Goal: Task Accomplishment & Management: Use online tool/utility

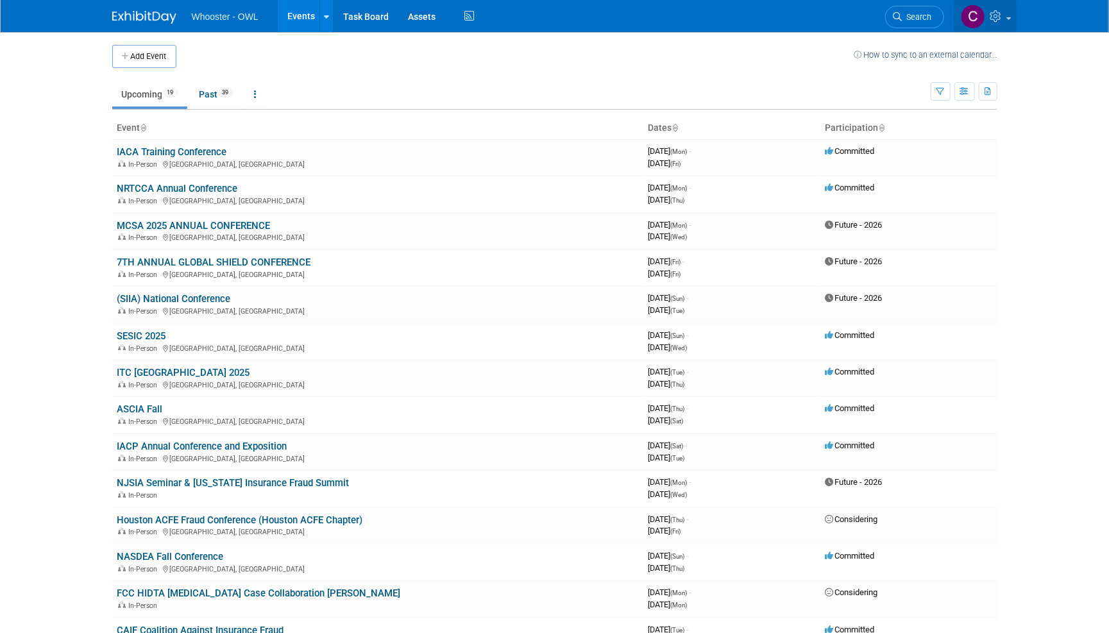
click at [997, 10] on icon at bounding box center [997, 16] width 15 height 12
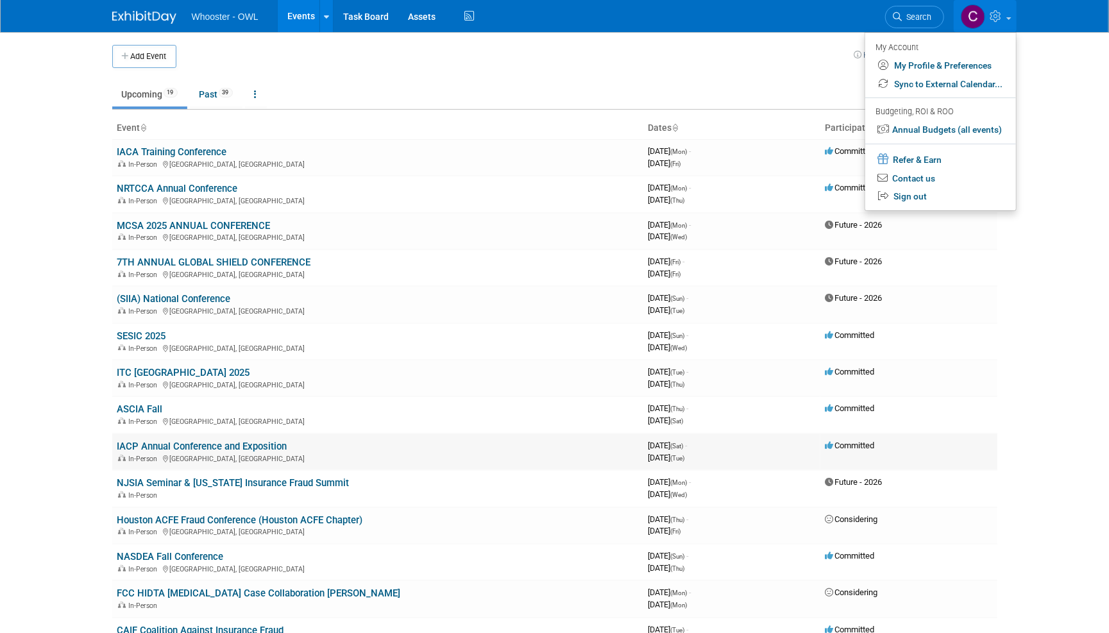
click at [142, 441] on link "IACP Annual Conference and Exposition" at bounding box center [202, 447] width 170 height 12
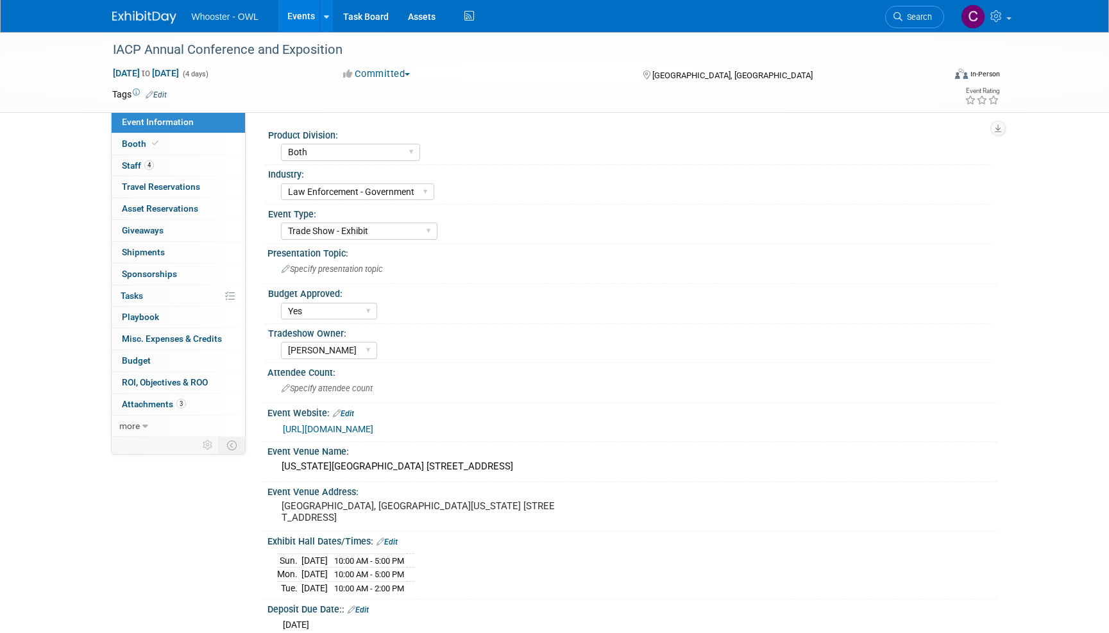
select select "Both"
select select "Law Enforcement - Government"
select select "Trade Show - Exhibit"
select select "Yes"
select select "[PERSON_NAME]"
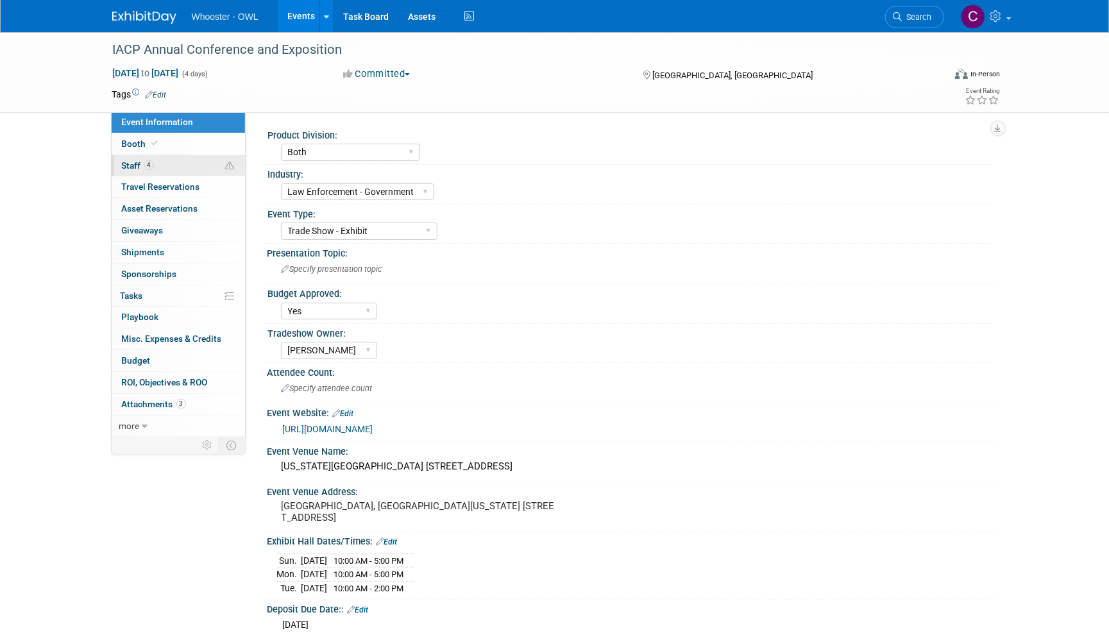
click at [129, 160] on span "Staff 4" at bounding box center [138, 165] width 32 height 10
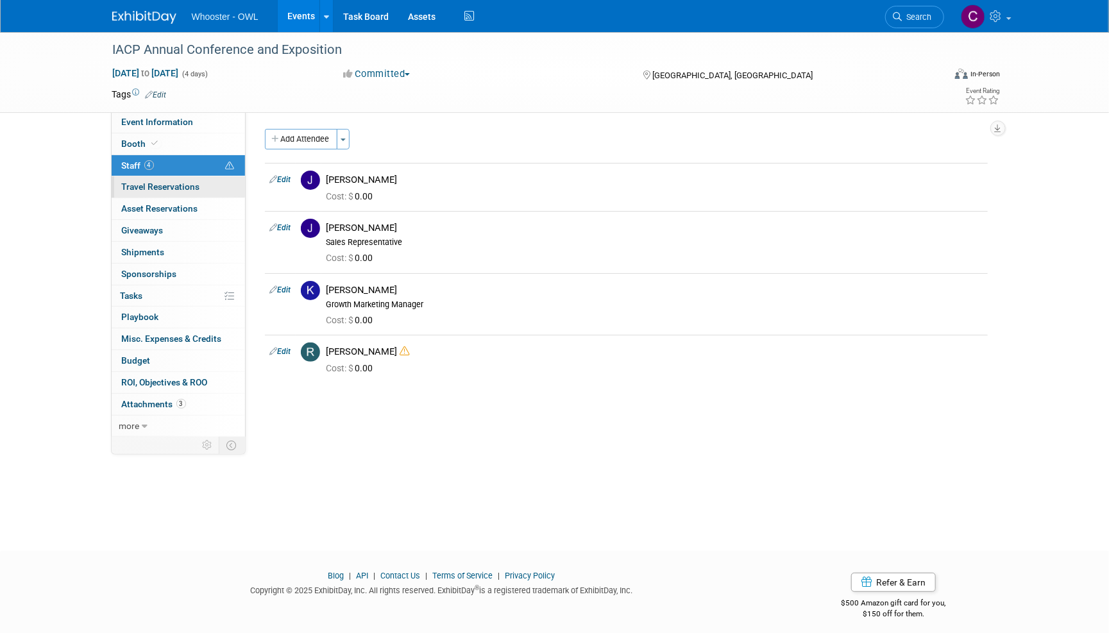
click at [164, 178] on link "0 Travel Reservations 0" at bounding box center [178, 186] width 133 height 21
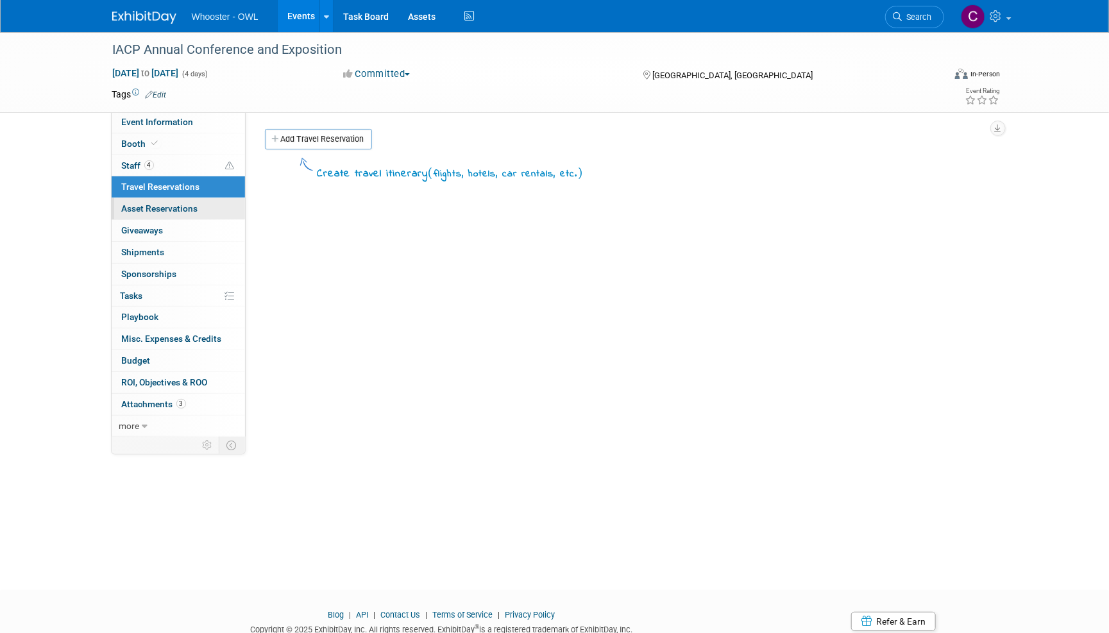
click at [165, 205] on span "Asset Reservations 0" at bounding box center [160, 208] width 76 height 10
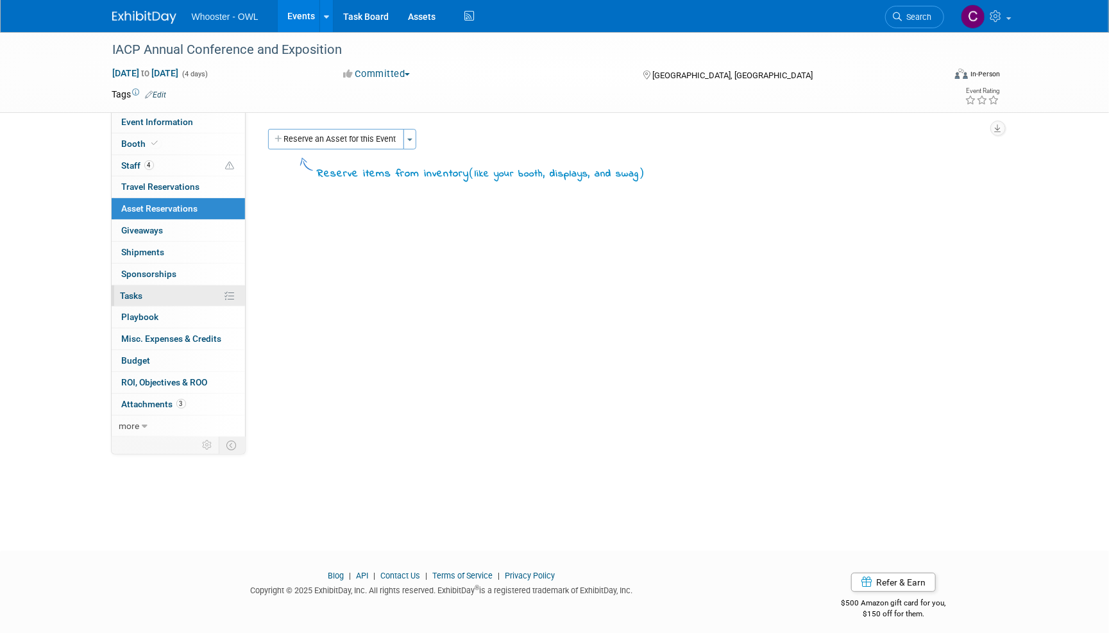
click at [146, 291] on link "0% Tasks 0%" at bounding box center [178, 295] width 133 height 21
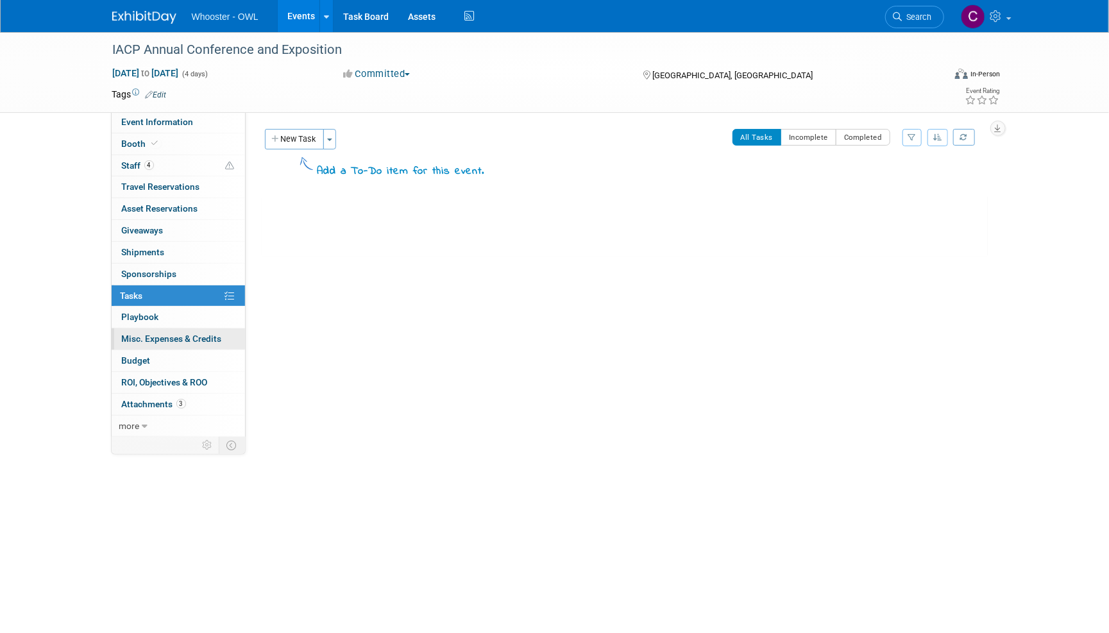
click at [147, 335] on span "Misc. Expenses & Credits 0" at bounding box center [172, 338] width 100 height 10
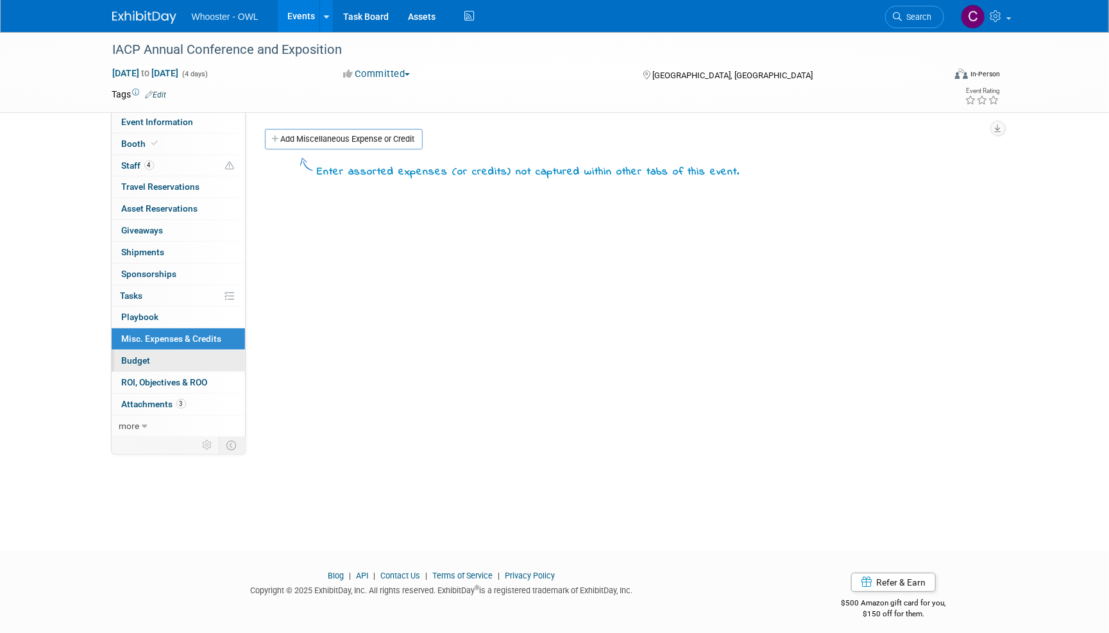
click at [135, 355] on span "Budget" at bounding box center [136, 360] width 29 height 10
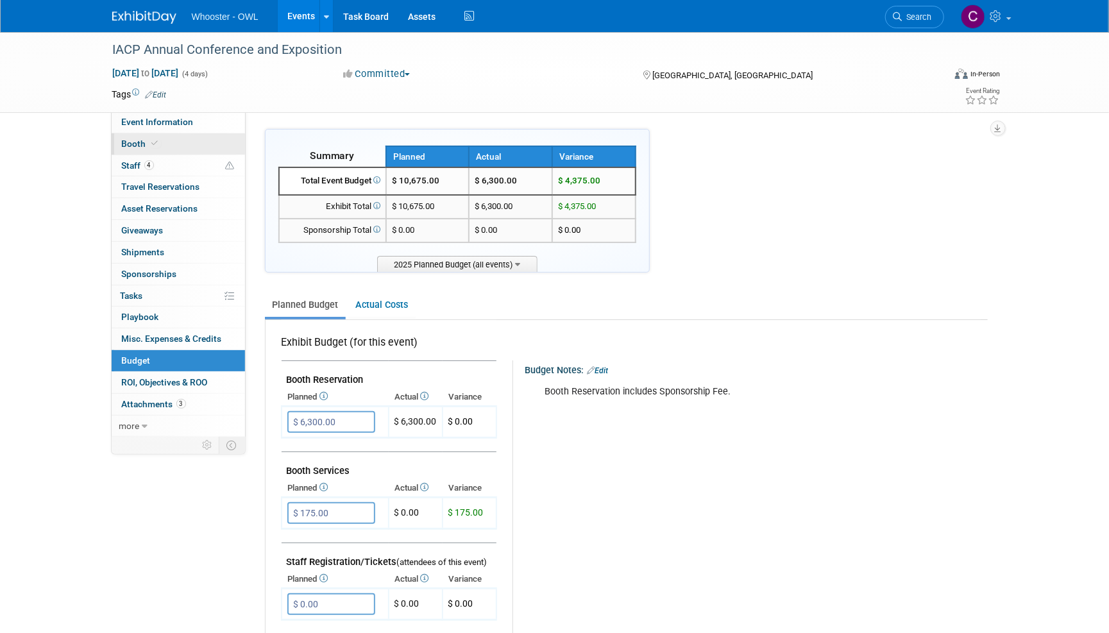
click at [152, 140] on icon at bounding box center [155, 143] width 6 height 7
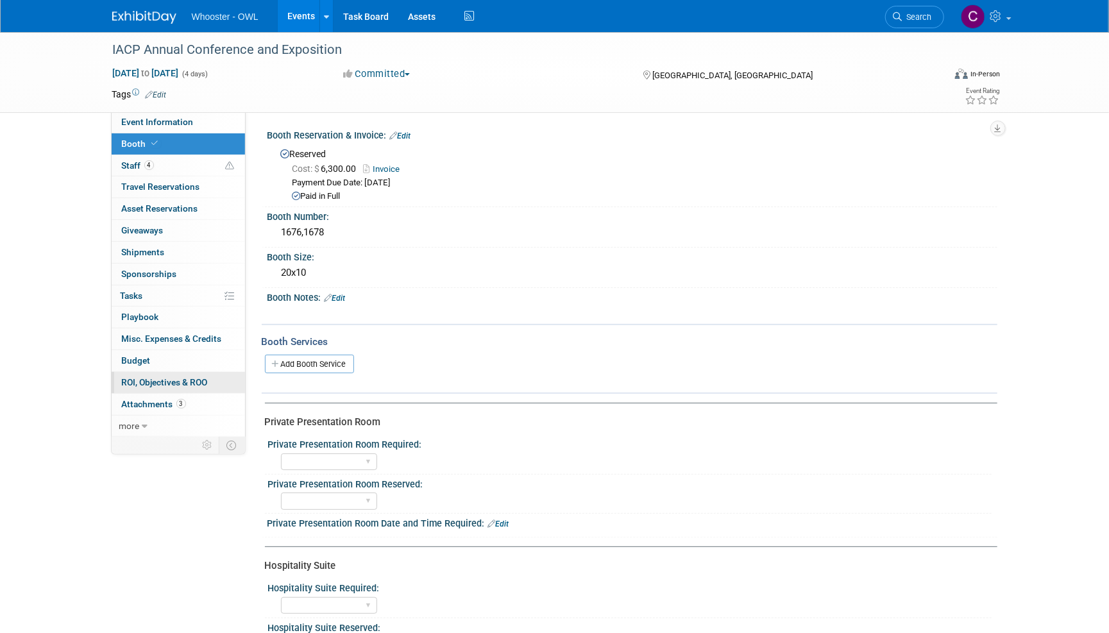
click at [136, 378] on span "ROI, Objectives & ROO 0" at bounding box center [165, 382] width 86 height 10
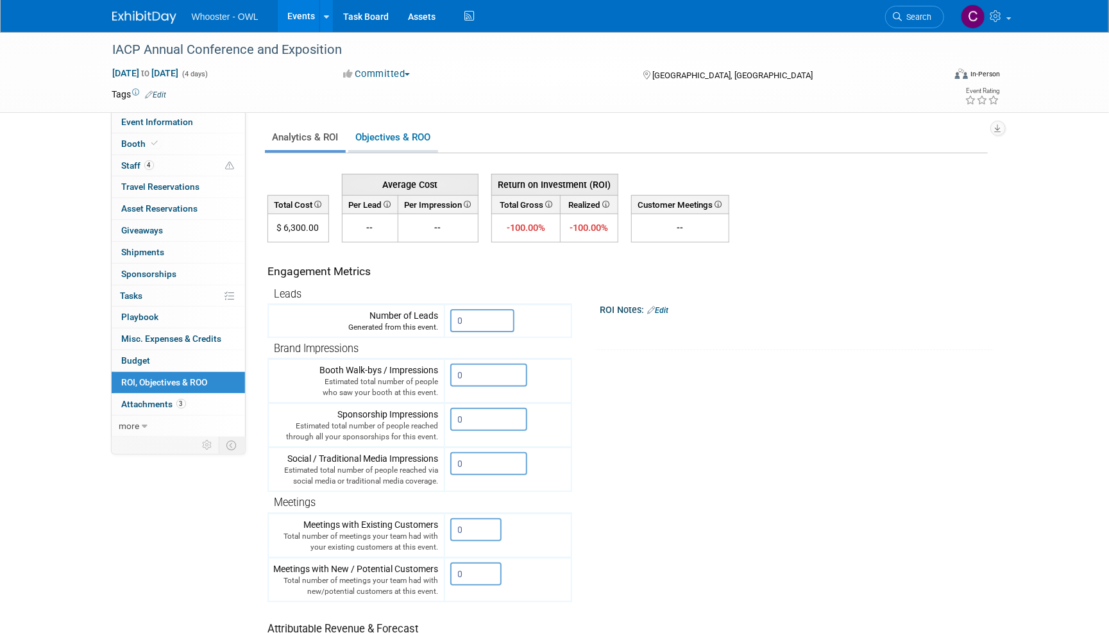
click at [394, 135] on link "Objectives & ROO 0" at bounding box center [393, 137] width 90 height 25
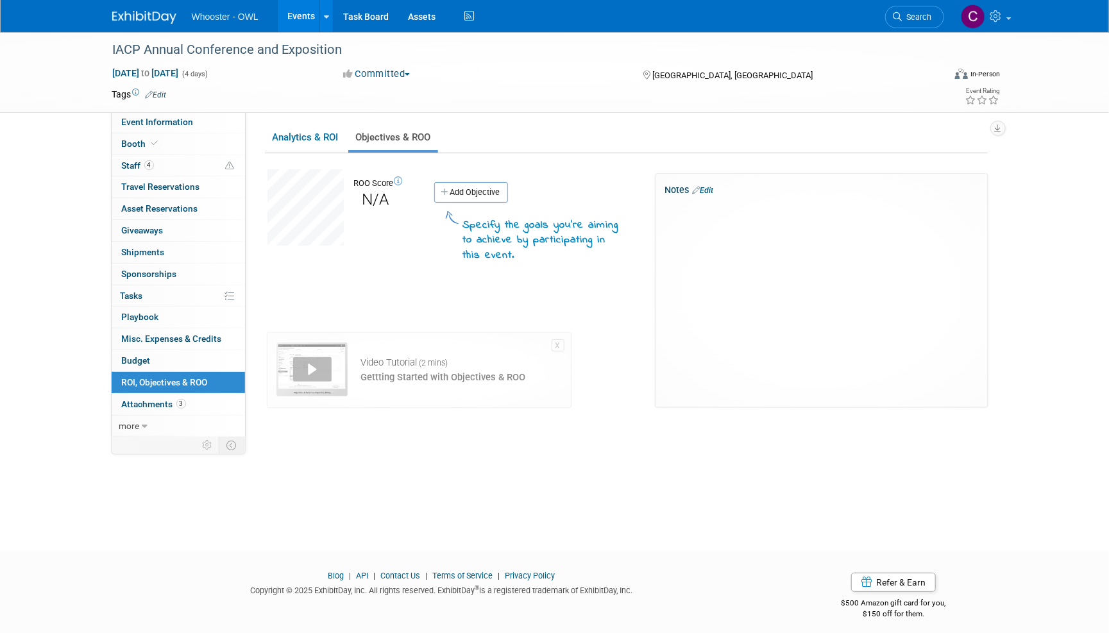
click at [305, 10] on link "Events" at bounding box center [301, 16] width 47 height 32
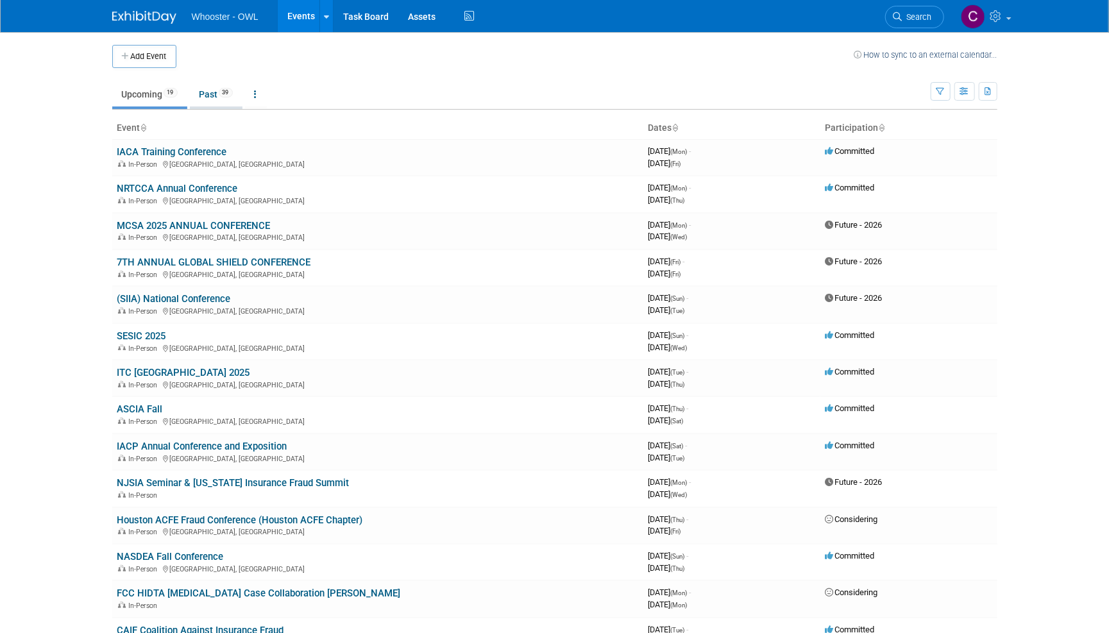
click at [210, 100] on link "Past 39" at bounding box center [216, 94] width 53 height 24
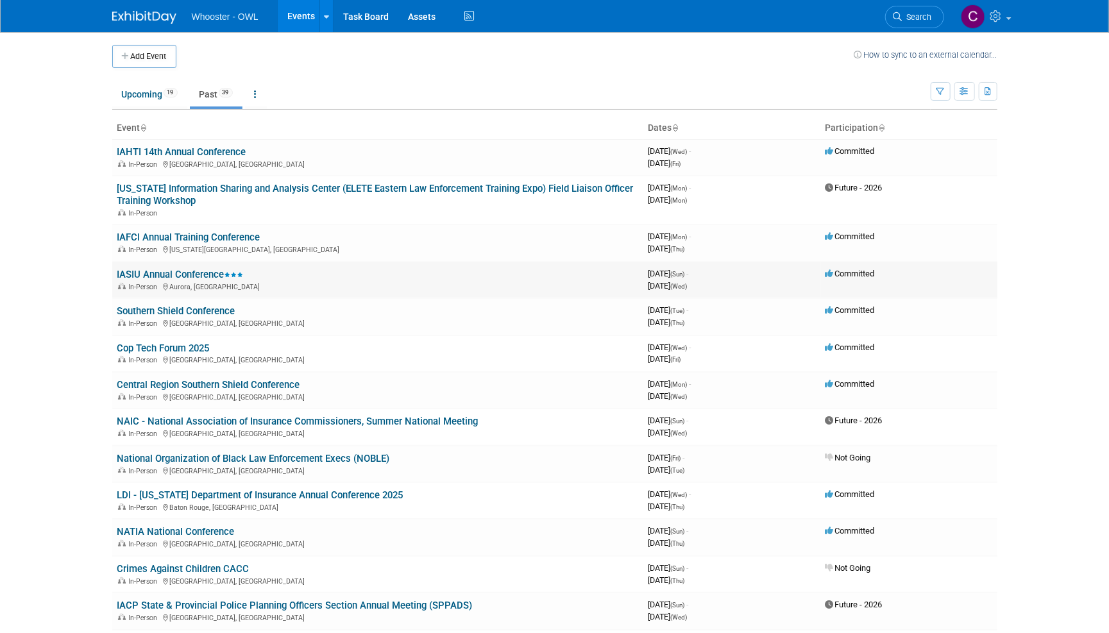
click at [143, 270] on link "IASIU Annual Conference" at bounding box center [180, 275] width 126 height 12
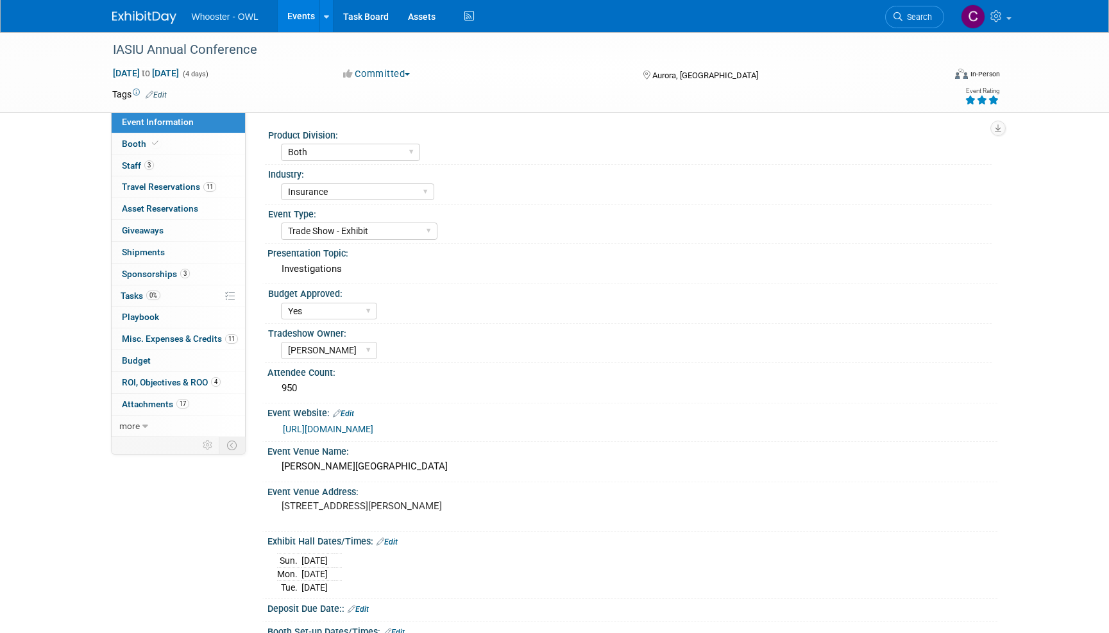
select select "Both"
select select "Insurance"
select select "Trade Show - Exhibit"
select select "Yes"
select select "[PERSON_NAME]"
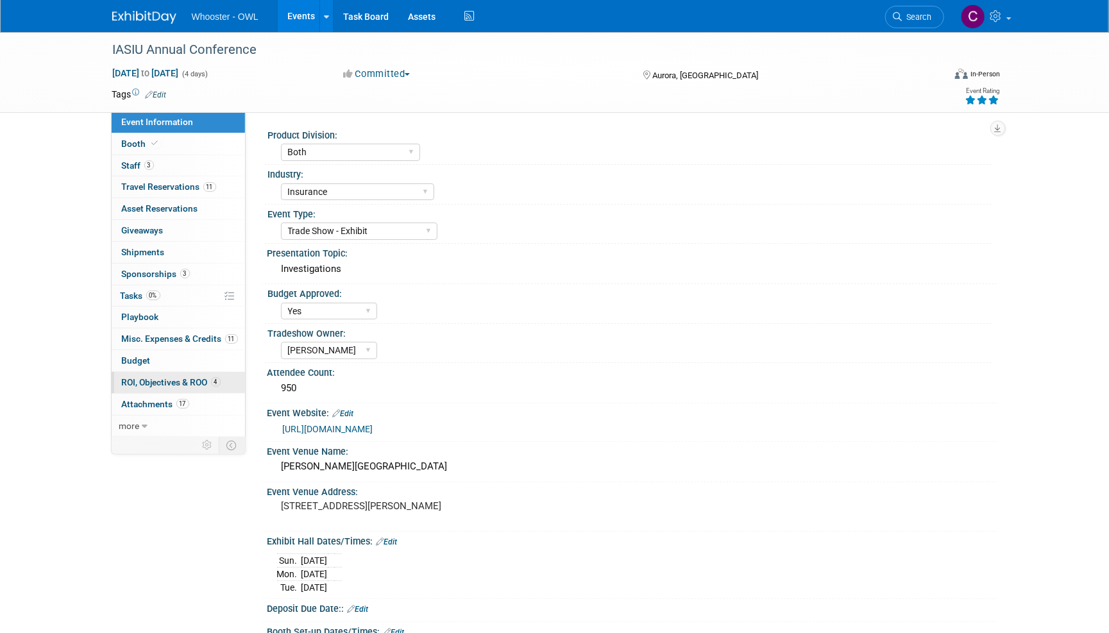
click at [137, 381] on span "ROI, Objectives & ROO 4" at bounding box center [171, 382] width 99 height 10
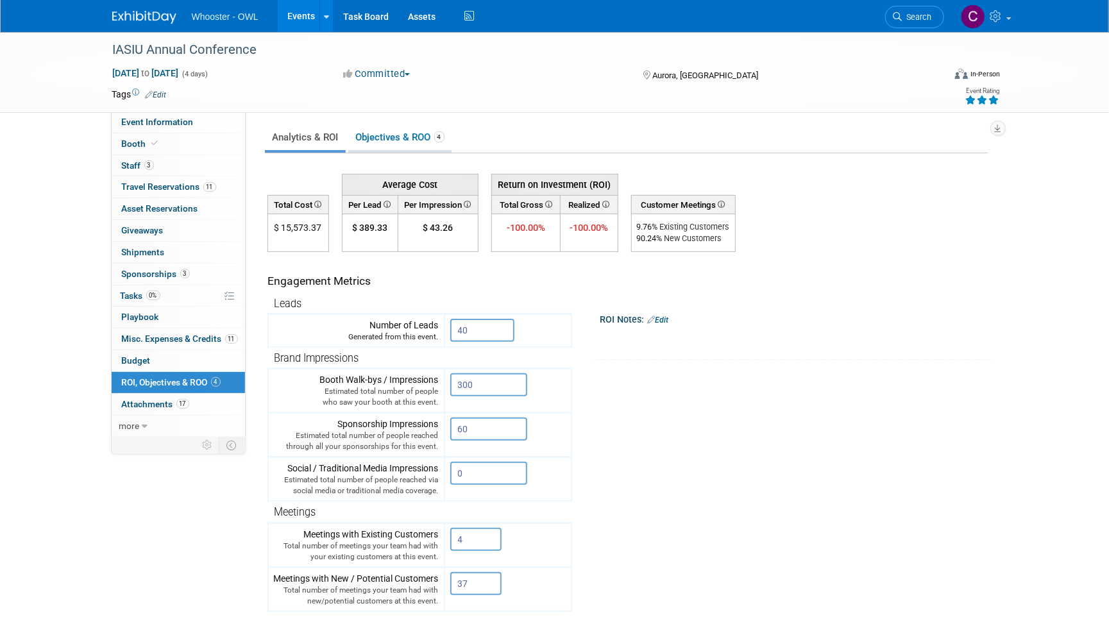
click at [378, 142] on link "Objectives & ROO 4" at bounding box center [399, 137] width 103 height 25
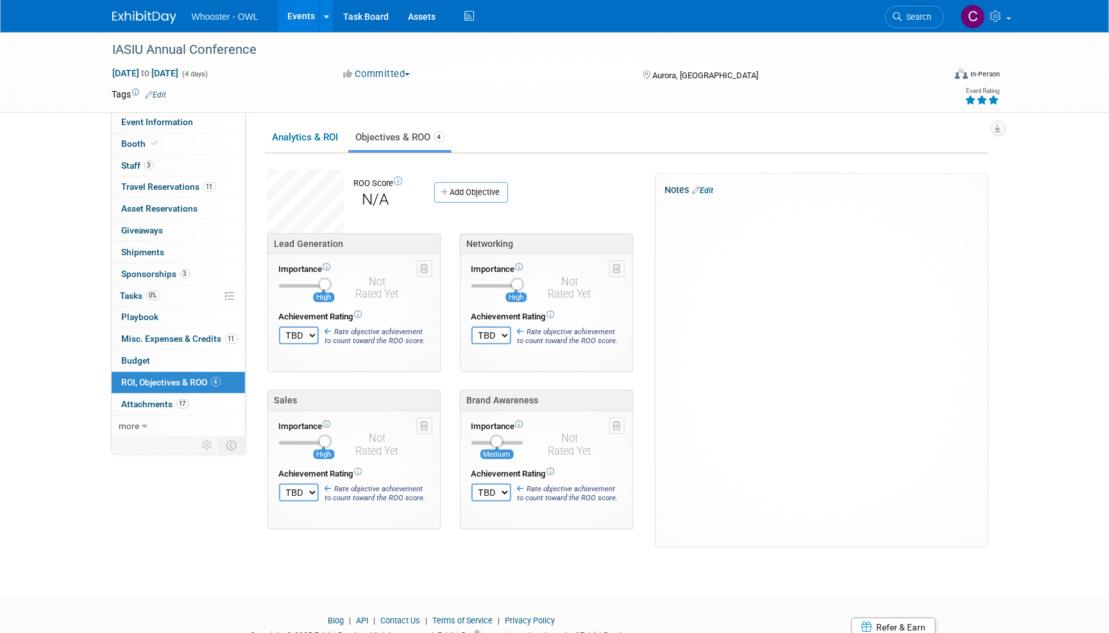
click at [694, 204] on div at bounding box center [821, 209] width 310 height 13
click at [706, 186] on link "Edit" at bounding box center [703, 190] width 21 height 9
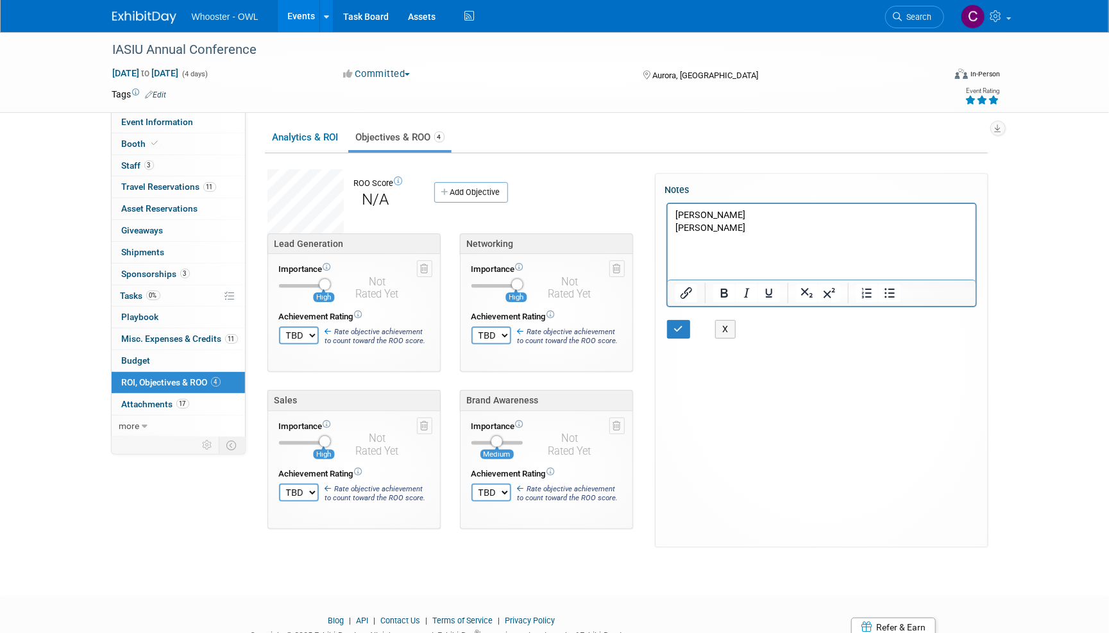
select select "10"
click at [492, 433] on td "Importance Medium" at bounding box center [503, 435] width 65 height 45
select select "5"
select select "10"
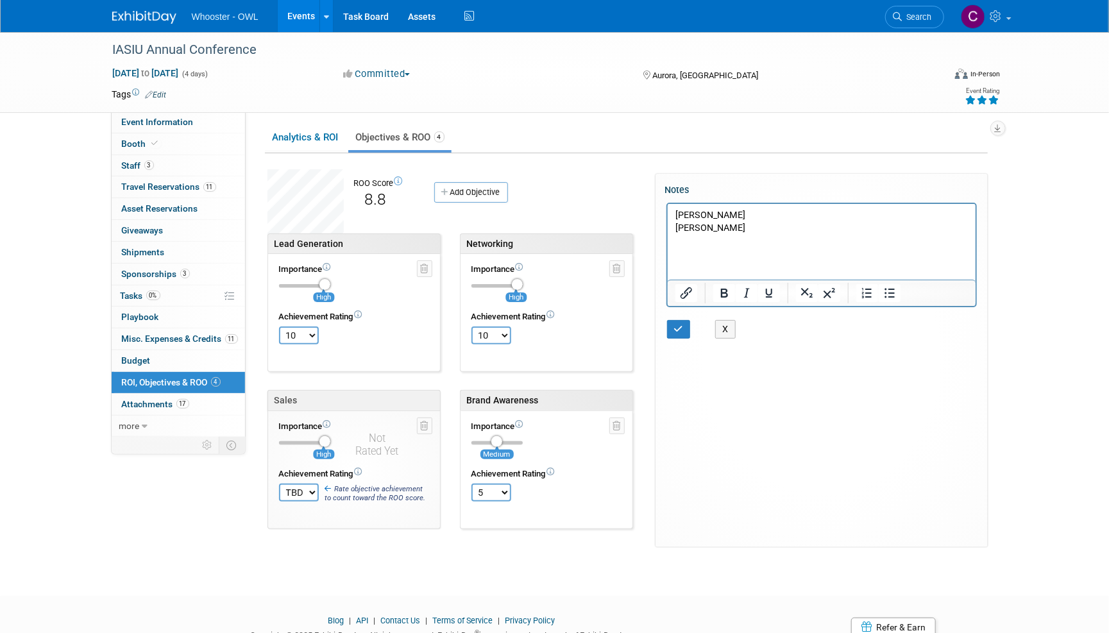
click at [736, 223] on p "Armond Glick" at bounding box center [821, 227] width 293 height 13
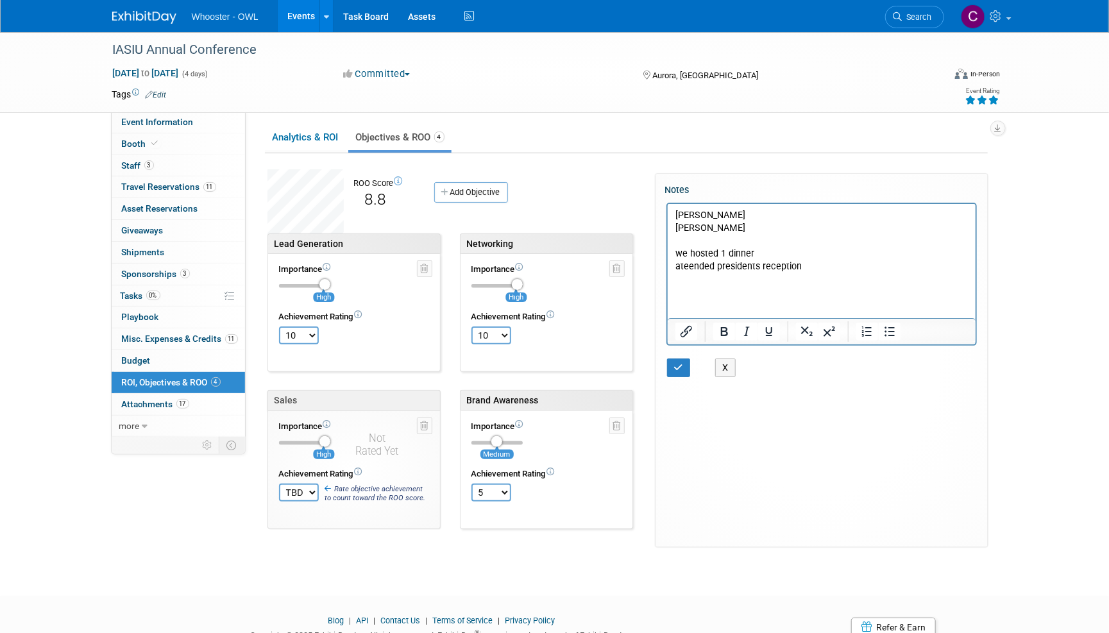
click at [766, 247] on p "we hosted 1 dinner" at bounding box center [821, 253] width 293 height 13
click at [762, 252] on p "we hosted 1 dinner" at bounding box center [821, 253] width 293 height 13
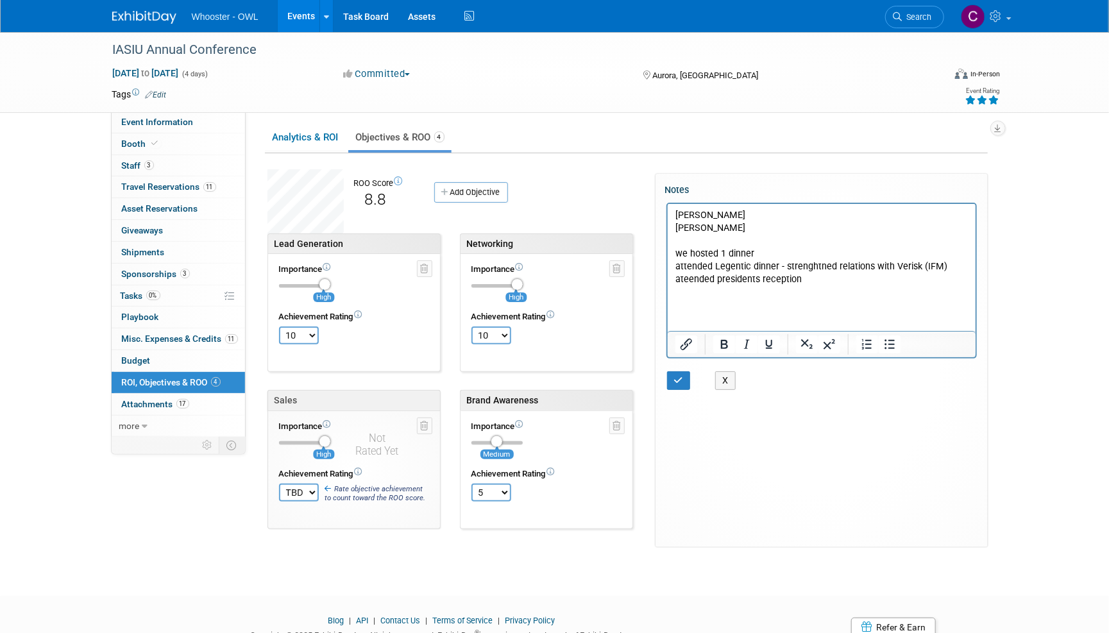
click at [918, 262] on p "attended Legentic dinner - strenghtned relations with Verisk (IFM)" at bounding box center [821, 266] width 293 height 13
click at [812, 278] on p "ateended presidents reception" at bounding box center [821, 279] width 293 height 13
click at [927, 278] on p "ateended presidents reception - strenghtned relatios with sion blank" at bounding box center [821, 286] width 293 height 26
click at [968, 278] on p "ateended presidents reception - strenghtned relatios with Simon Blank" at bounding box center [821, 286] width 293 height 26
click at [755, 253] on p "we hosted 1 dinner" at bounding box center [821, 253] width 293 height 13
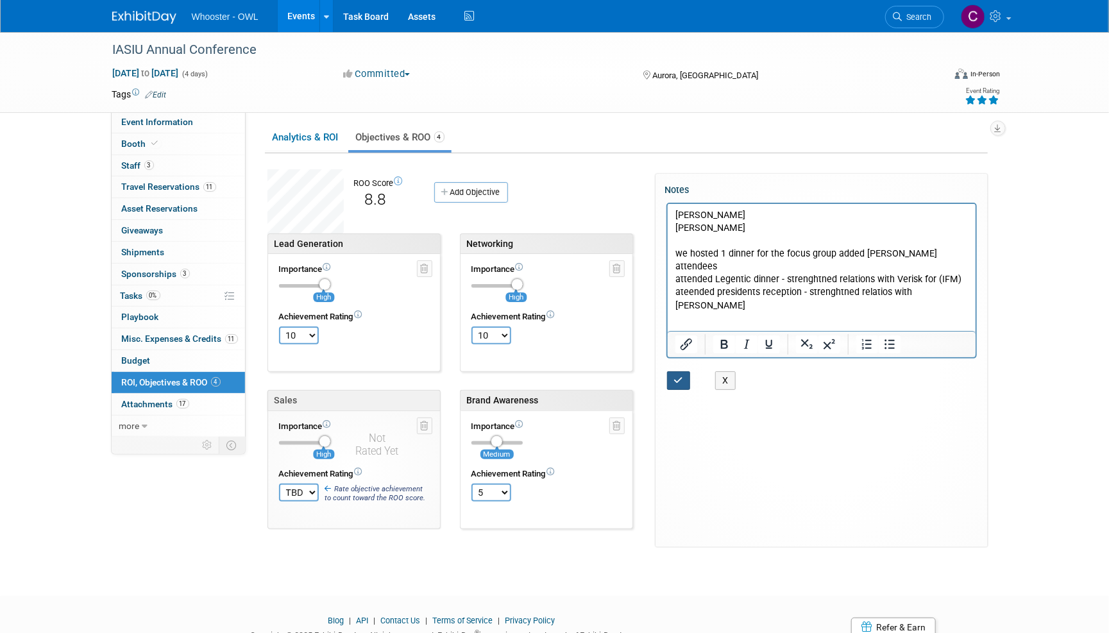
click at [678, 380] on icon "button" at bounding box center [679, 380] width 10 height 9
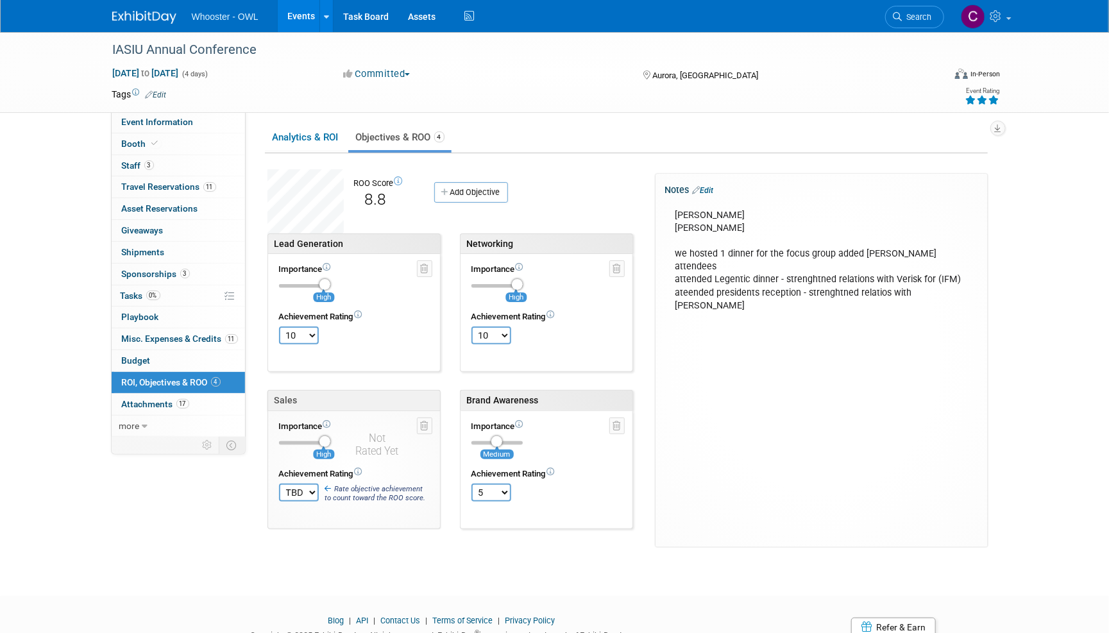
click at [289, 13] on link "Events" at bounding box center [301, 16] width 47 height 32
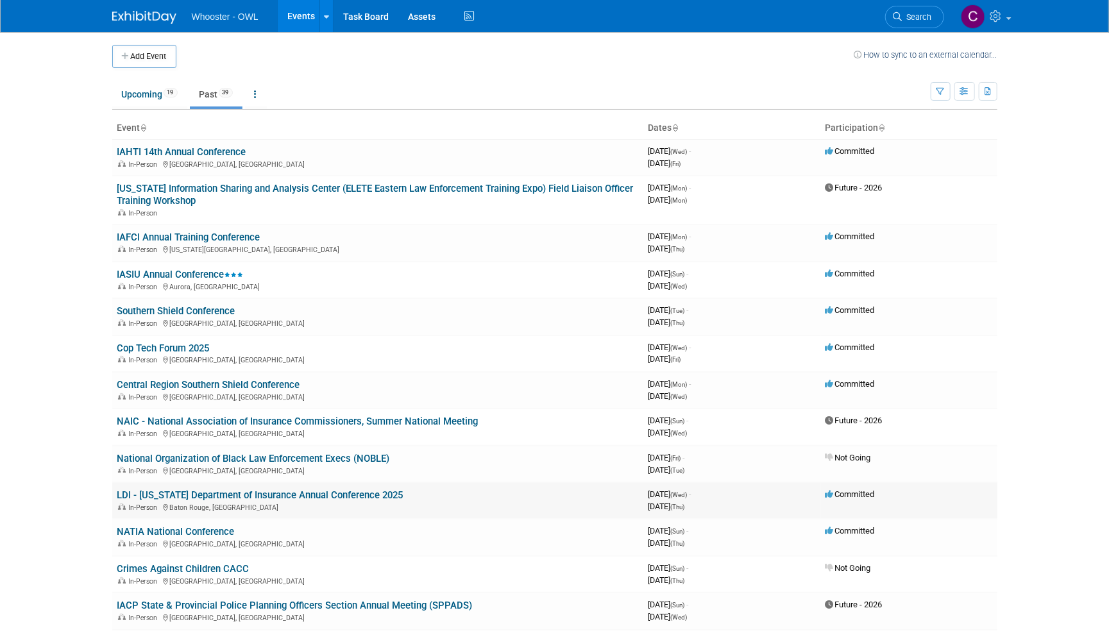
click at [143, 490] on link "LDI - [US_STATE] Department of Insurance Annual Conference 2025" at bounding box center [260, 495] width 286 height 12
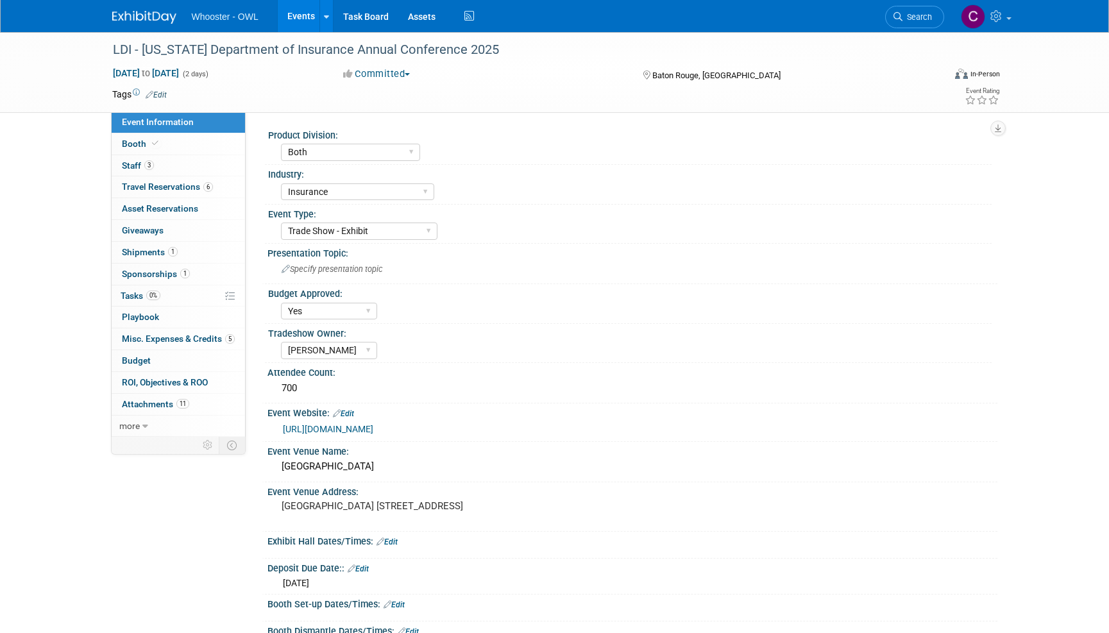
select select "Both"
select select "Insurance"
select select "Trade Show - Exhibit"
select select "Yes"
select select "Clare Southcombe"
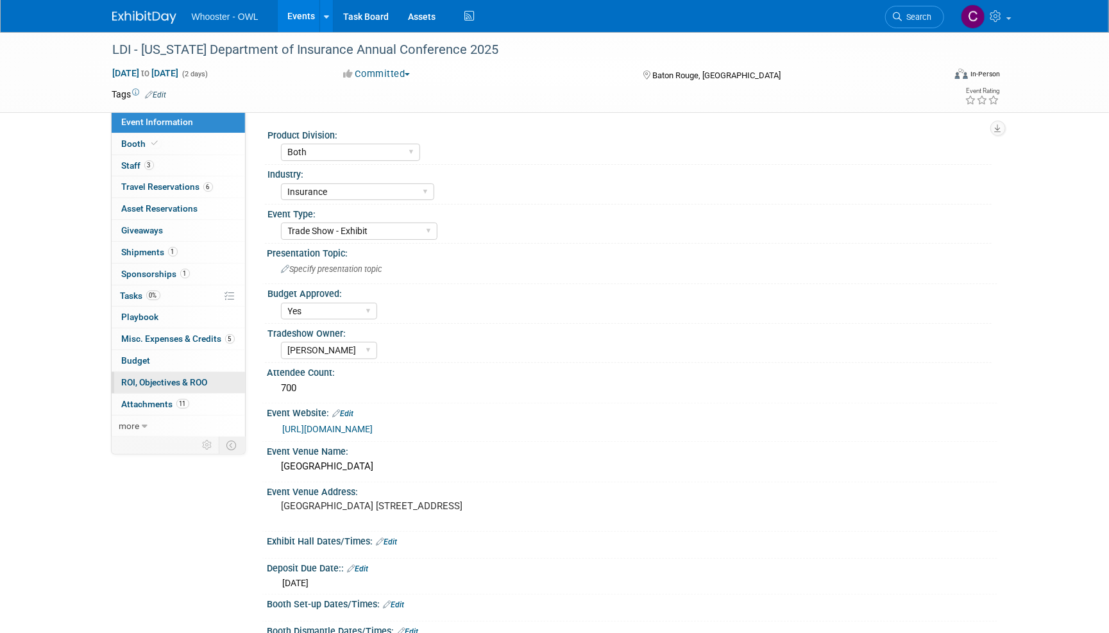
click at [153, 378] on span "ROI, Objectives & ROO 0" at bounding box center [165, 382] width 86 height 10
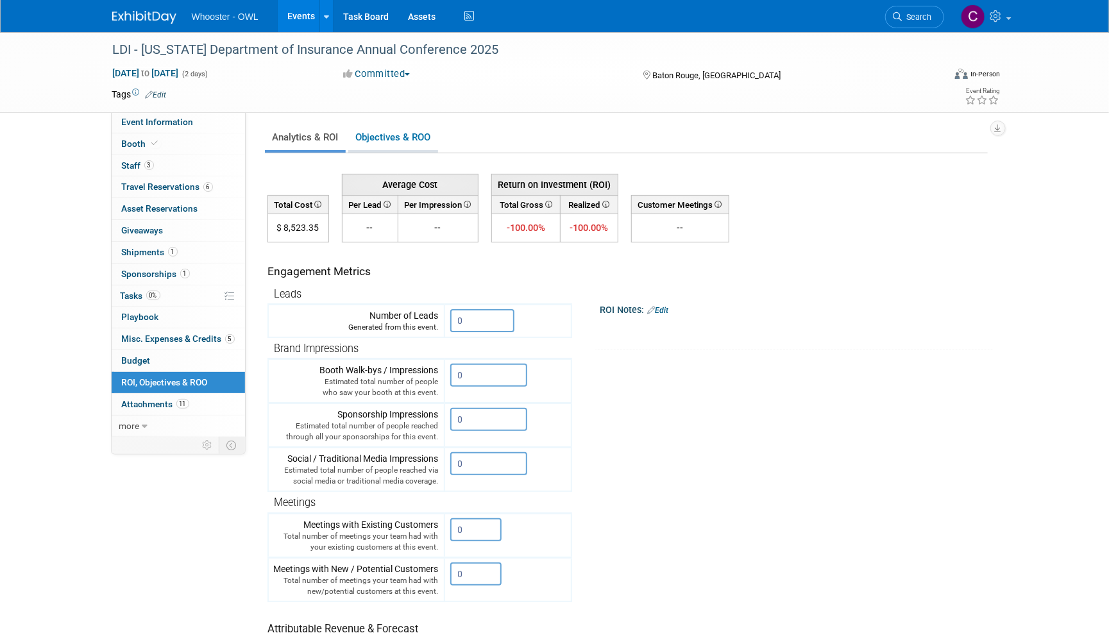
click at [396, 131] on link "Objectives & ROO 0" at bounding box center [393, 137] width 90 height 25
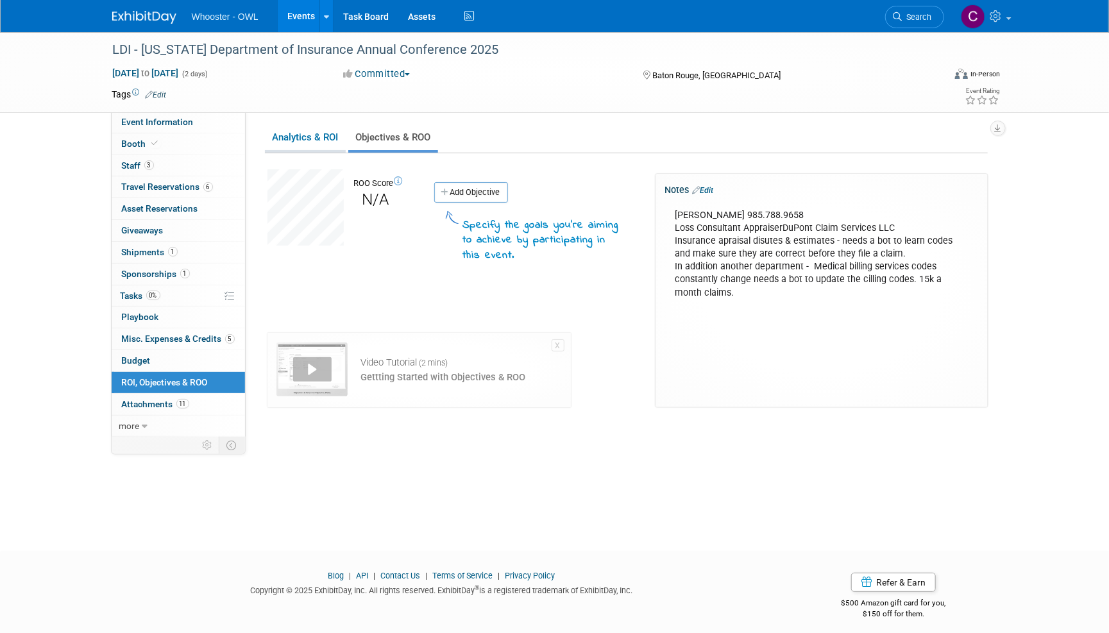
click at [315, 130] on link "Analytics & ROI" at bounding box center [305, 137] width 81 height 25
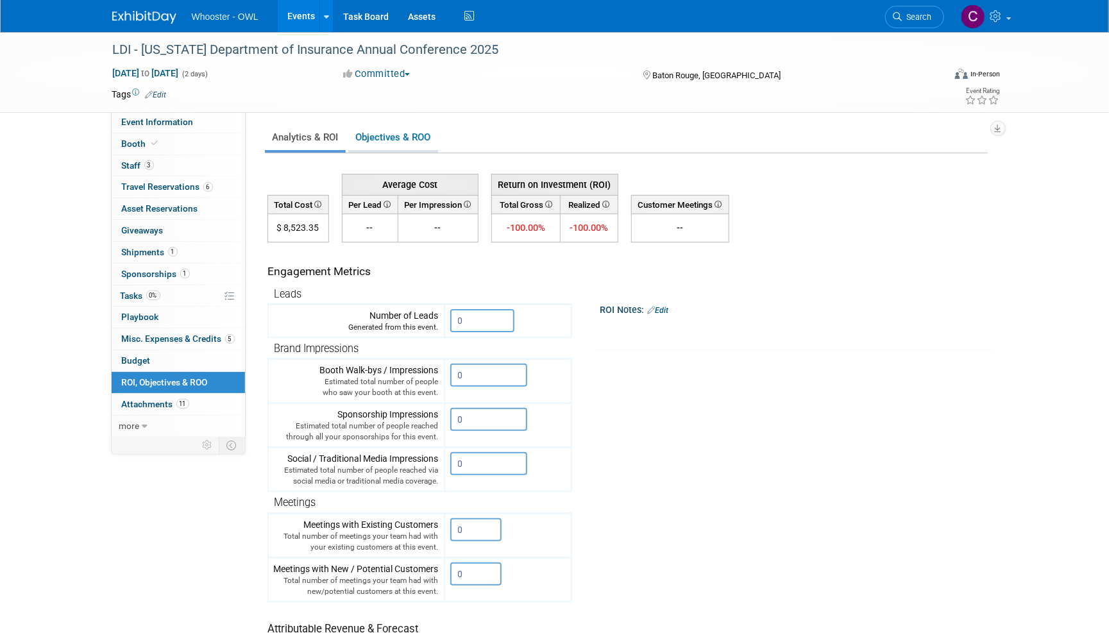
click at [382, 133] on link "Objectives & ROO 0" at bounding box center [393, 137] width 90 height 25
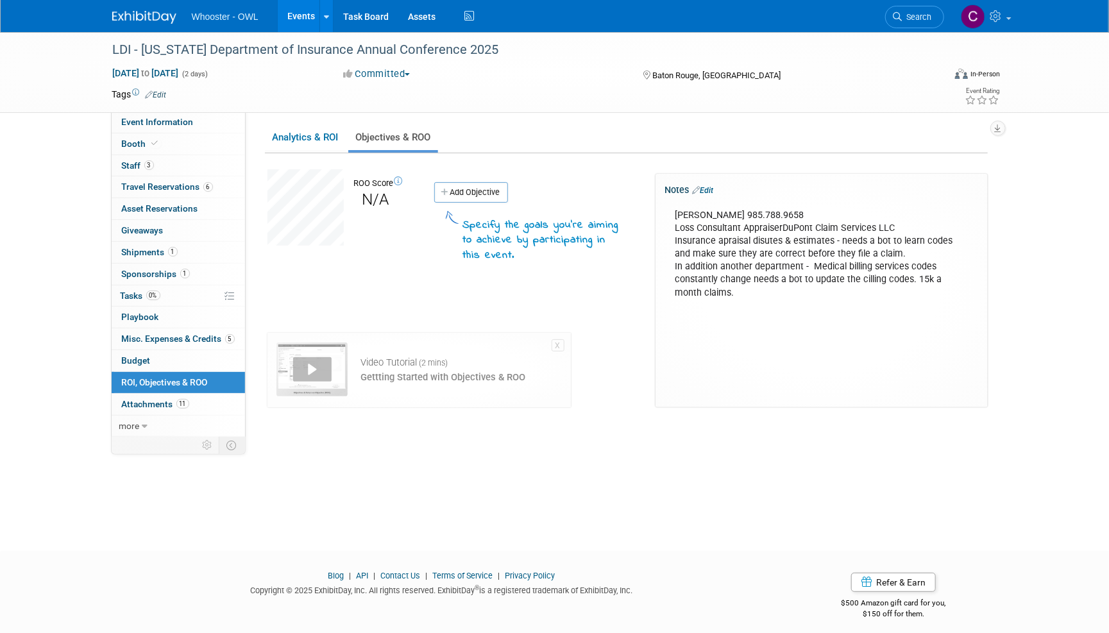
click at [721, 291] on div "Tracy Mckinley 985.788.9658 Loss Consultant AppraiserDuPont Claim Services LLC …" at bounding box center [821, 254] width 310 height 103
click at [714, 290] on div "Tracy Mckinley 985.788.9658 Loss Consultant AppraiserDuPont Claim Services LLC …" at bounding box center [821, 254] width 310 height 103
click at [138, 271] on span "Sponsorships 1" at bounding box center [156, 274] width 68 height 10
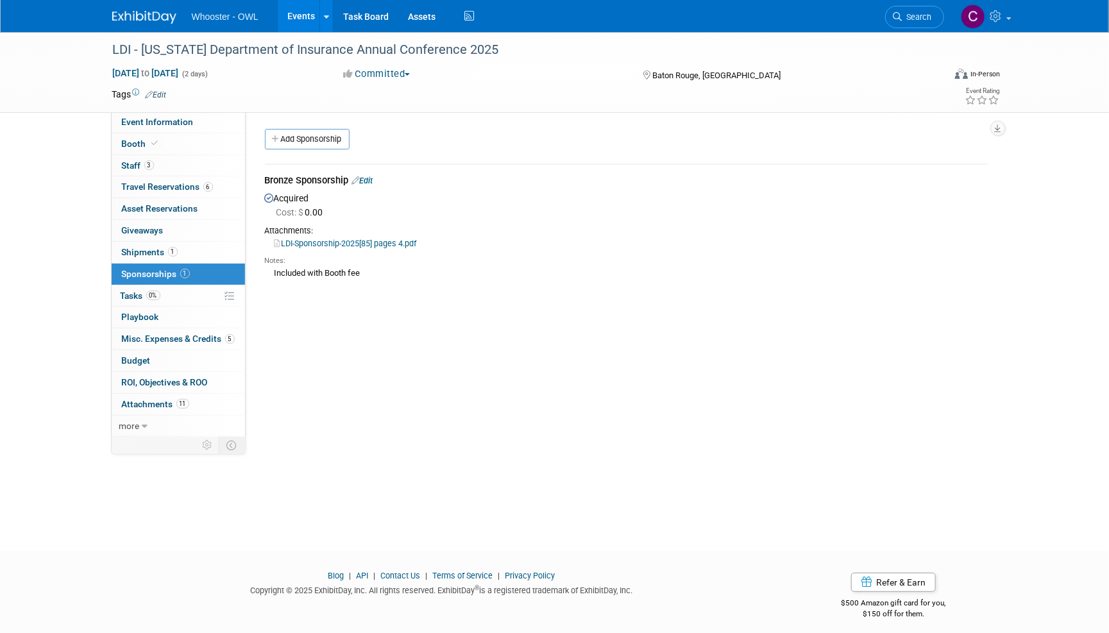
click at [290, 13] on link "Events" at bounding box center [301, 16] width 47 height 32
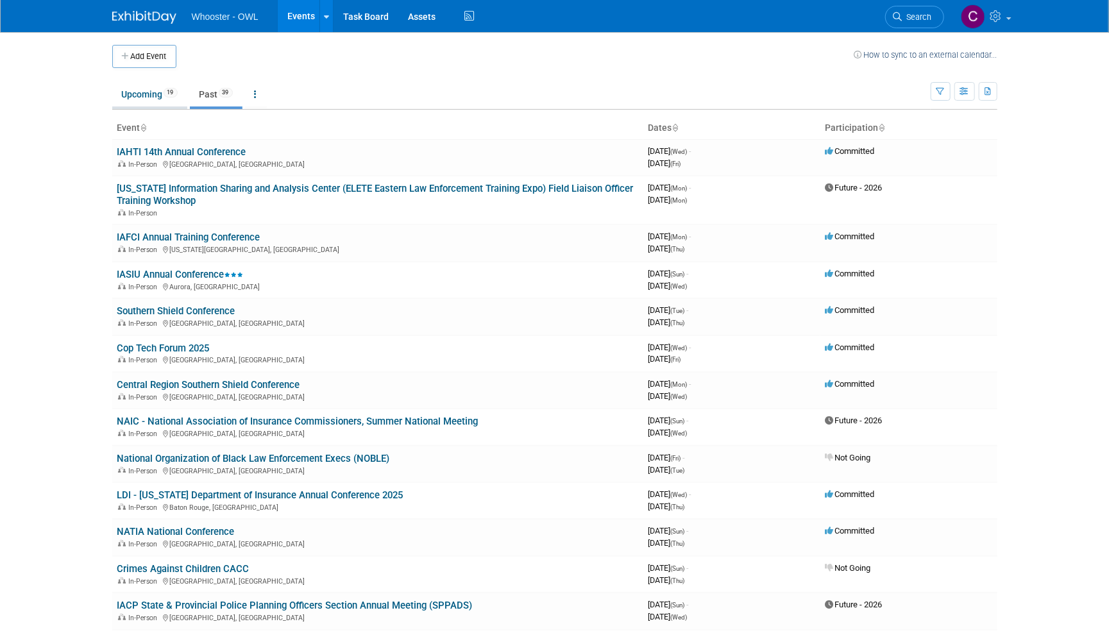
click at [142, 95] on link "Upcoming 19" at bounding box center [149, 94] width 75 height 24
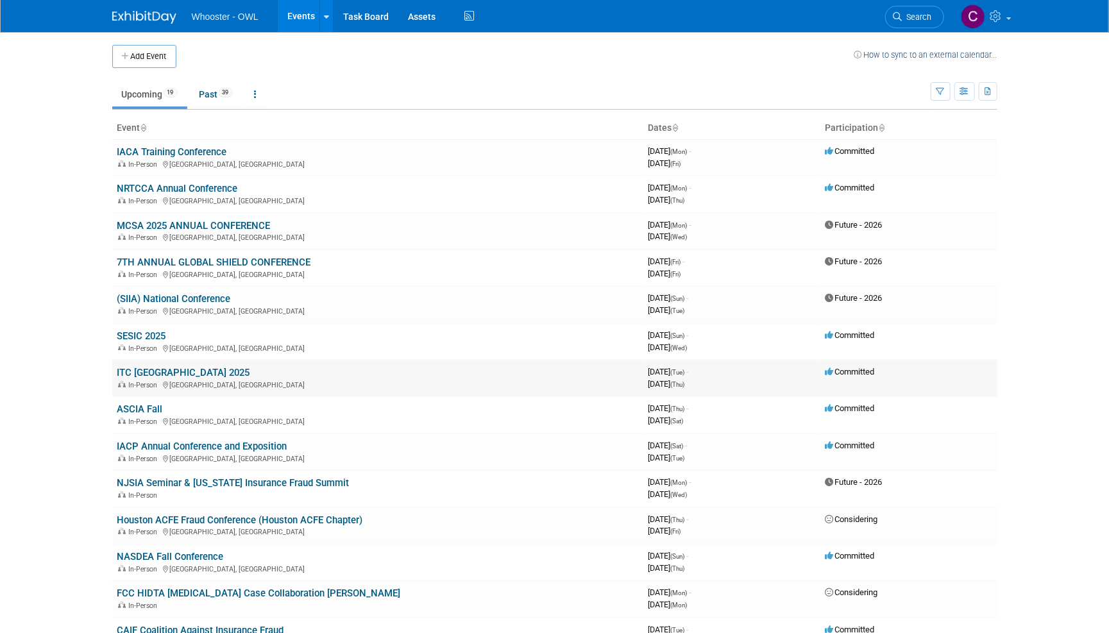
click at [144, 367] on link "ITC [GEOGRAPHIC_DATA] 2025" at bounding box center [183, 373] width 133 height 12
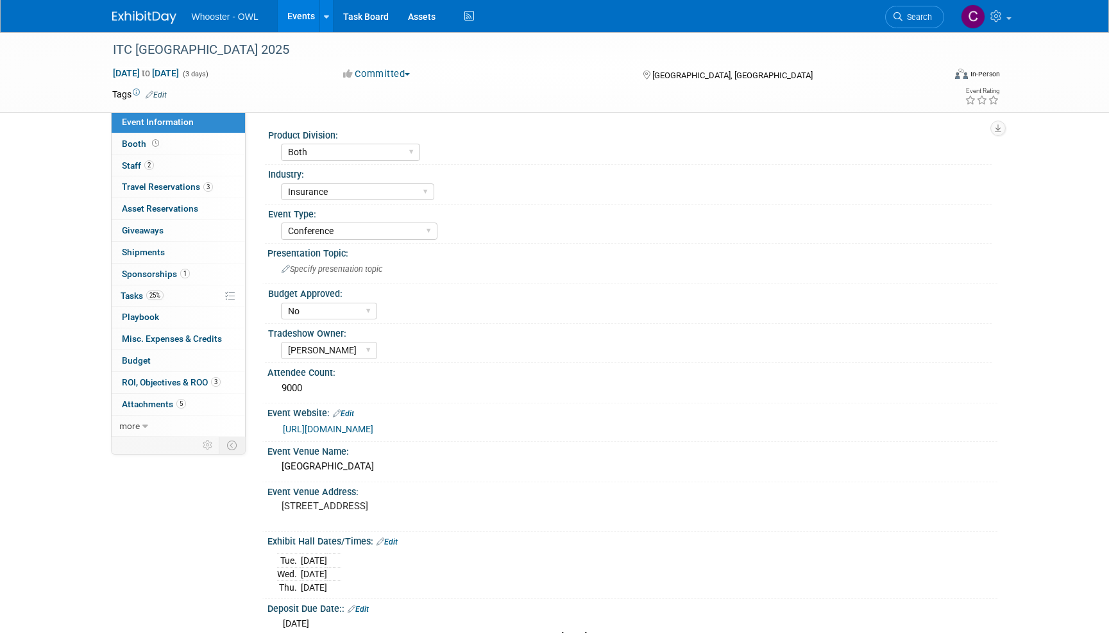
select select "Both"
select select "Insurance"
select select "Conference"
select select "No"
select select "[PERSON_NAME]"
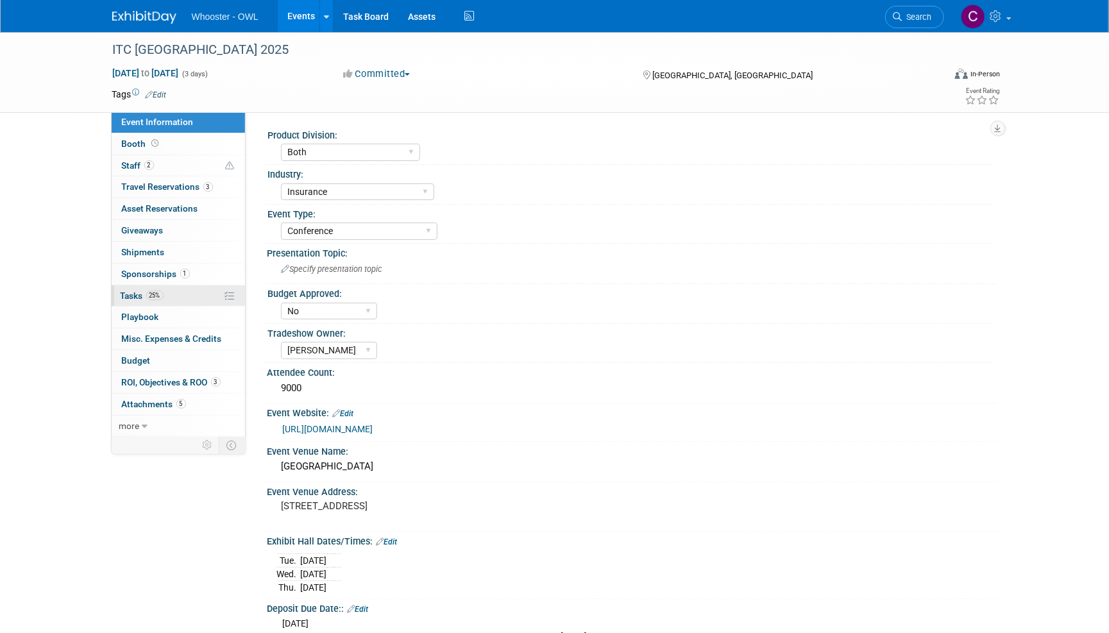
click at [138, 294] on span "Tasks 25%" at bounding box center [142, 295] width 43 height 10
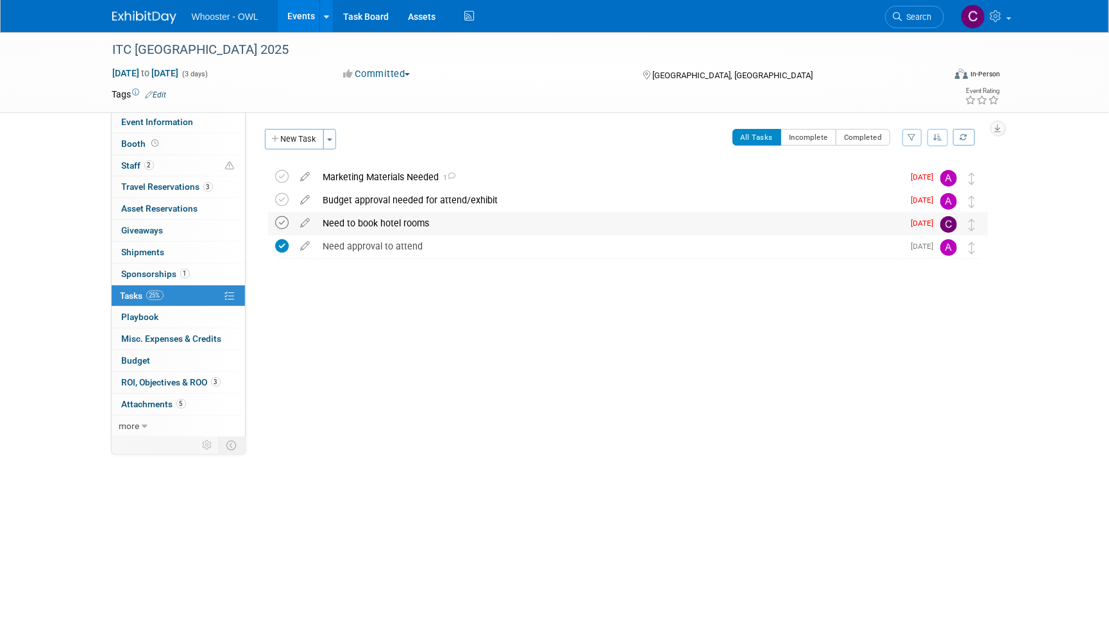
click at [285, 217] on icon at bounding box center [282, 222] width 13 height 13
click at [284, 197] on icon at bounding box center [282, 199] width 13 height 13
click at [152, 12] on img at bounding box center [144, 17] width 64 height 13
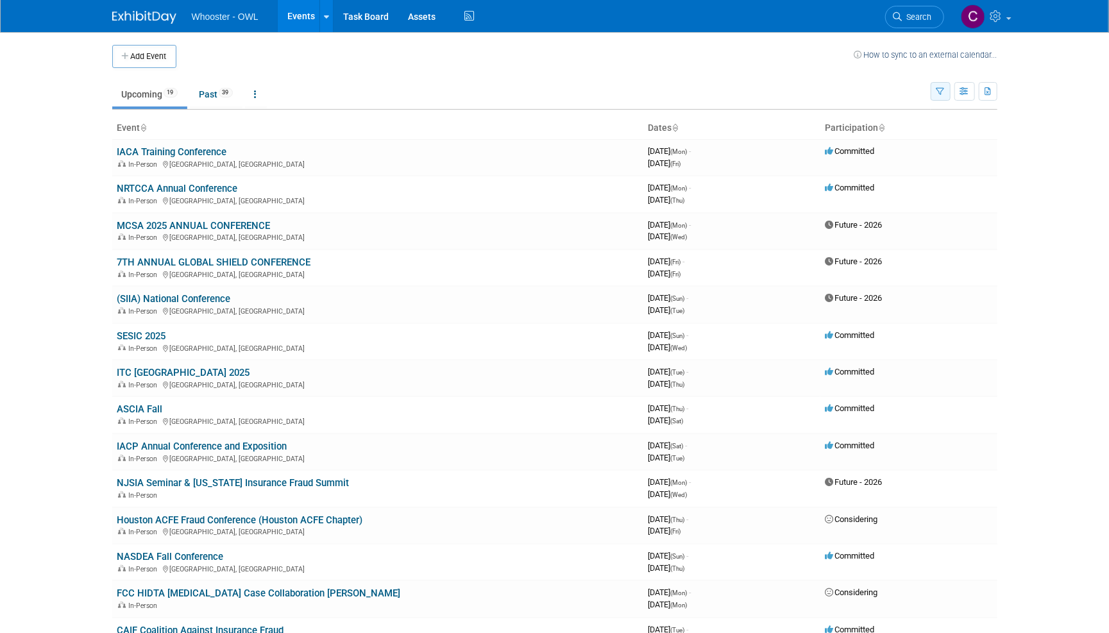
click at [938, 90] on icon "button" at bounding box center [940, 92] width 8 height 8
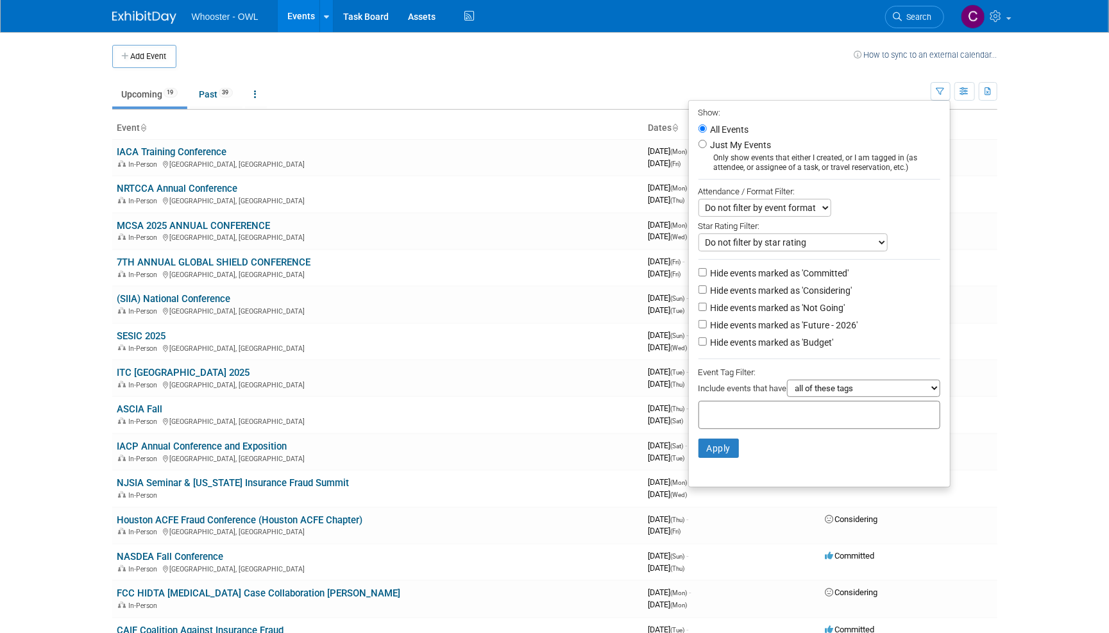
click at [880, 71] on td "Upcoming 19 Past 39 All Events 58 Past and Upcoming Grouped Annually Events gro…" at bounding box center [521, 89] width 818 height 42
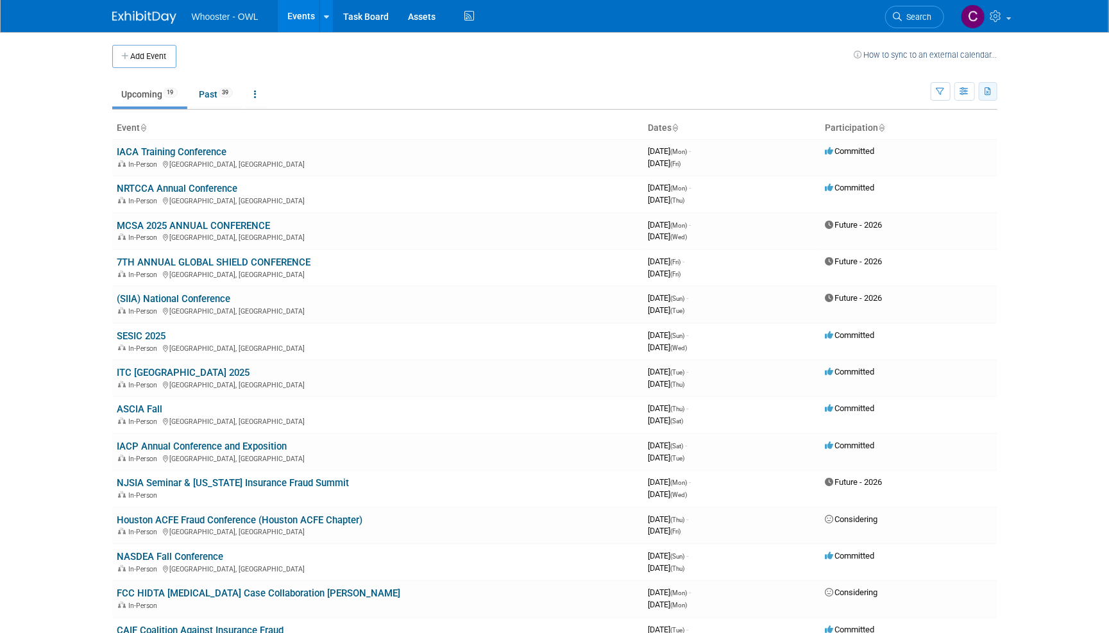
click at [991, 88] on icon "button" at bounding box center [988, 92] width 7 height 8
click at [897, 150] on span "(58 Events)" at bounding box center [912, 152] width 39 height 9
click at [959, 88] on button "button" at bounding box center [964, 91] width 21 height 19
click at [989, 92] on icon "button" at bounding box center [988, 92] width 7 height 8
click at [865, 151] on link "Export All (58 Events)" at bounding box center [917, 152] width 139 height 18
